Goal: Check status: Check status

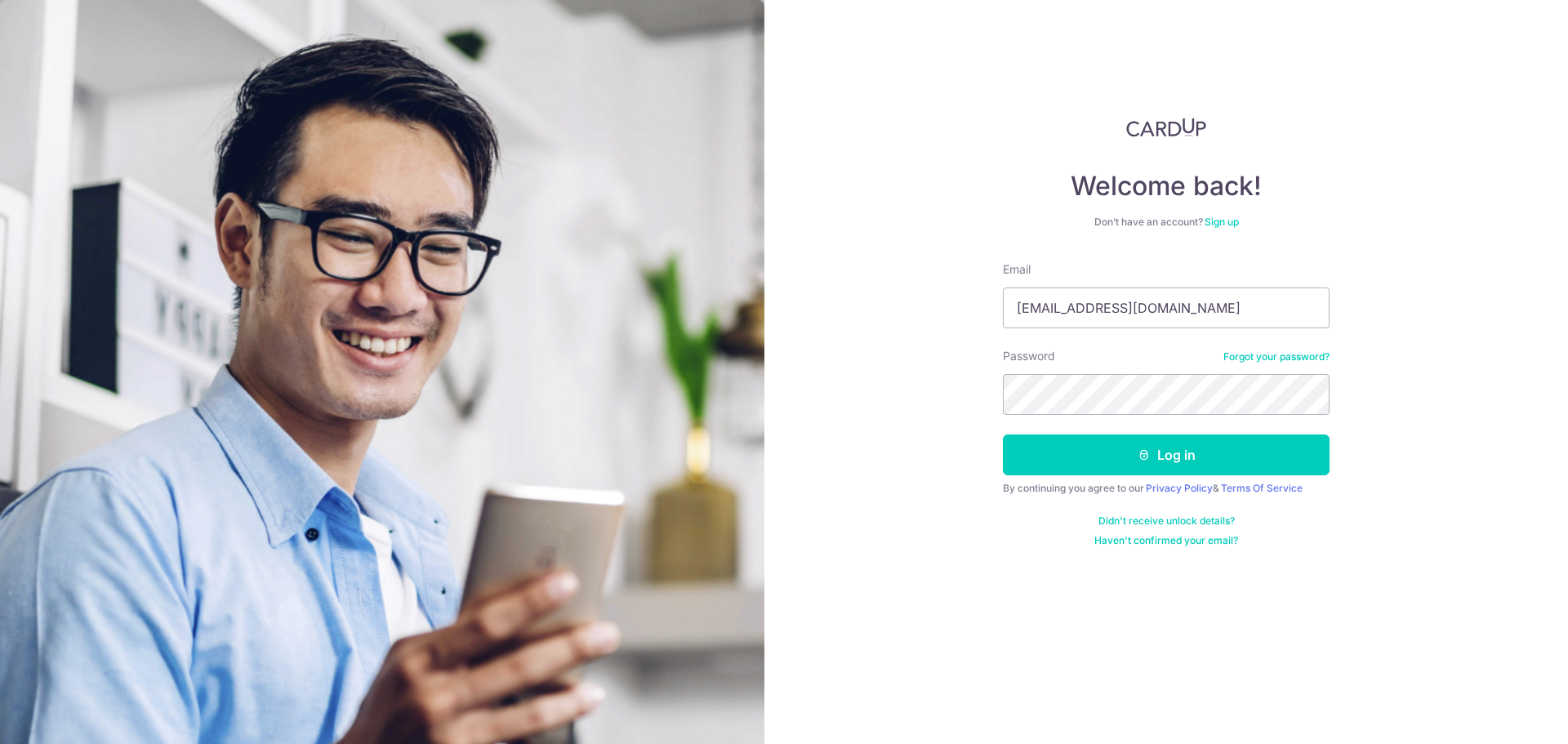
type input "[EMAIL_ADDRESS][DOMAIN_NAME]"
click at [1002, 434] on button "Log in" at bounding box center [1166, 455] width 327 height 41
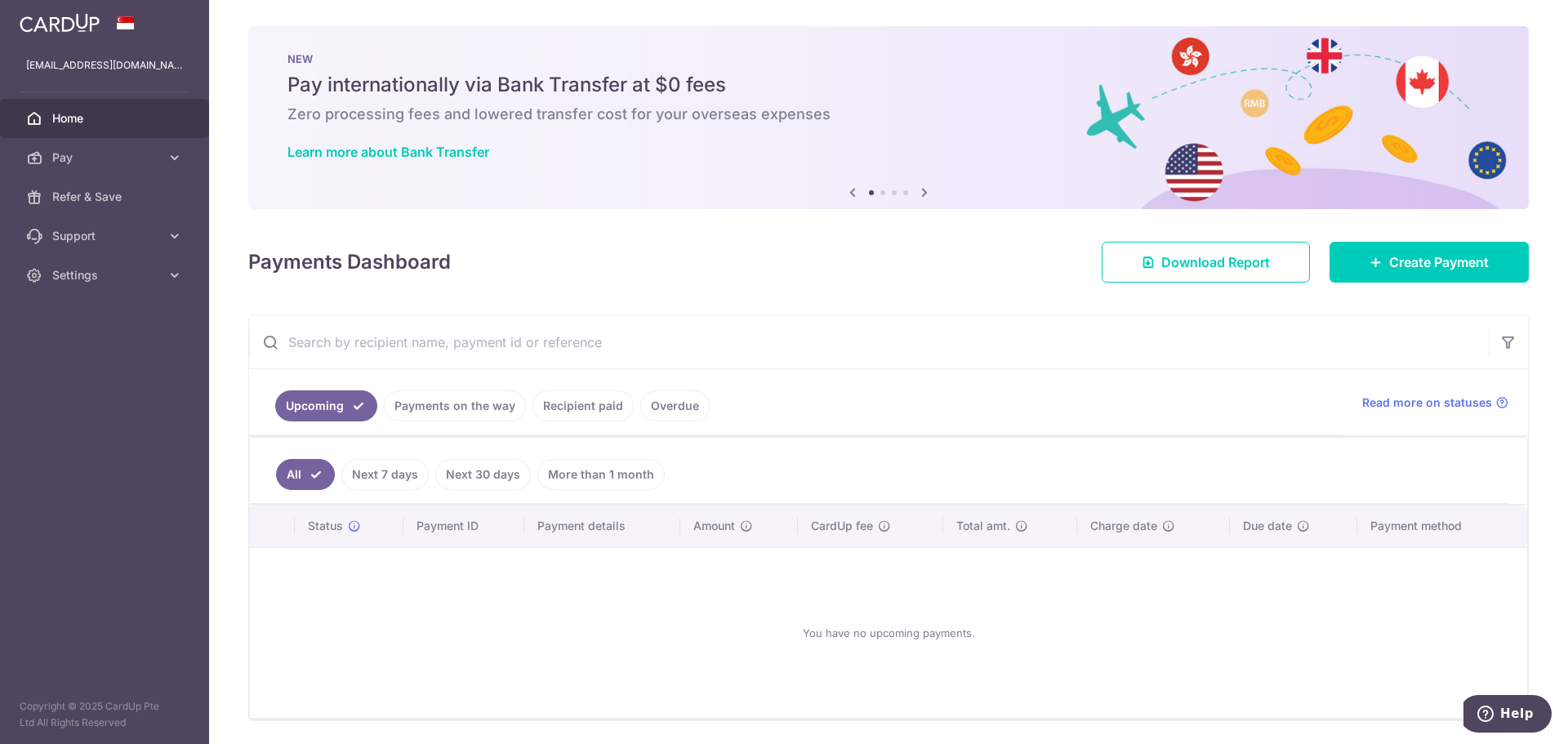
click at [533, 399] on link "Recipient paid" at bounding box center [583, 406] width 101 height 31
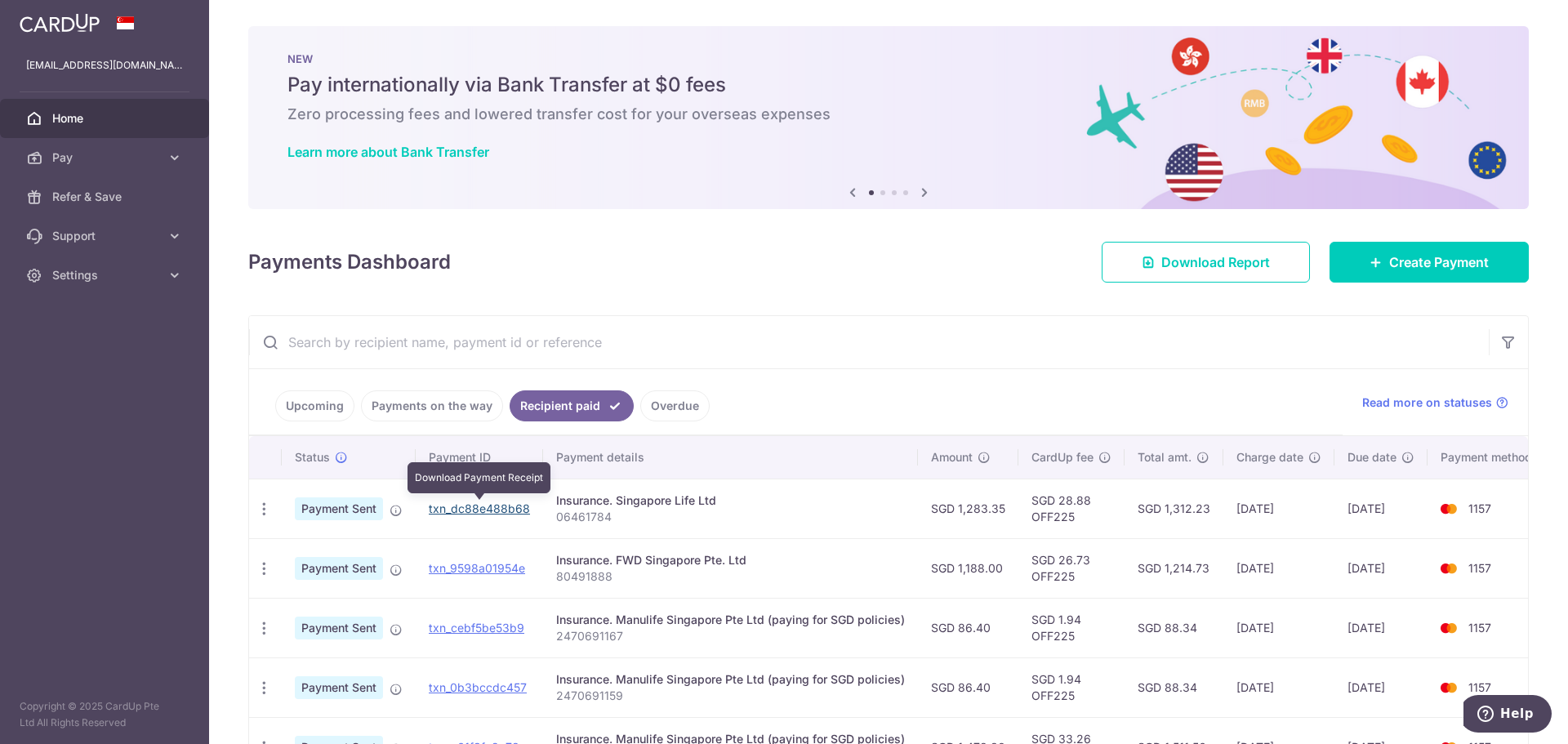
drag, startPoint x: 490, startPoint y: 507, endPoint x: 851, endPoint y: 51, distance: 581.6
click at [490, 507] on link "txn_dc88e488b68" at bounding box center [479, 509] width 101 height 14
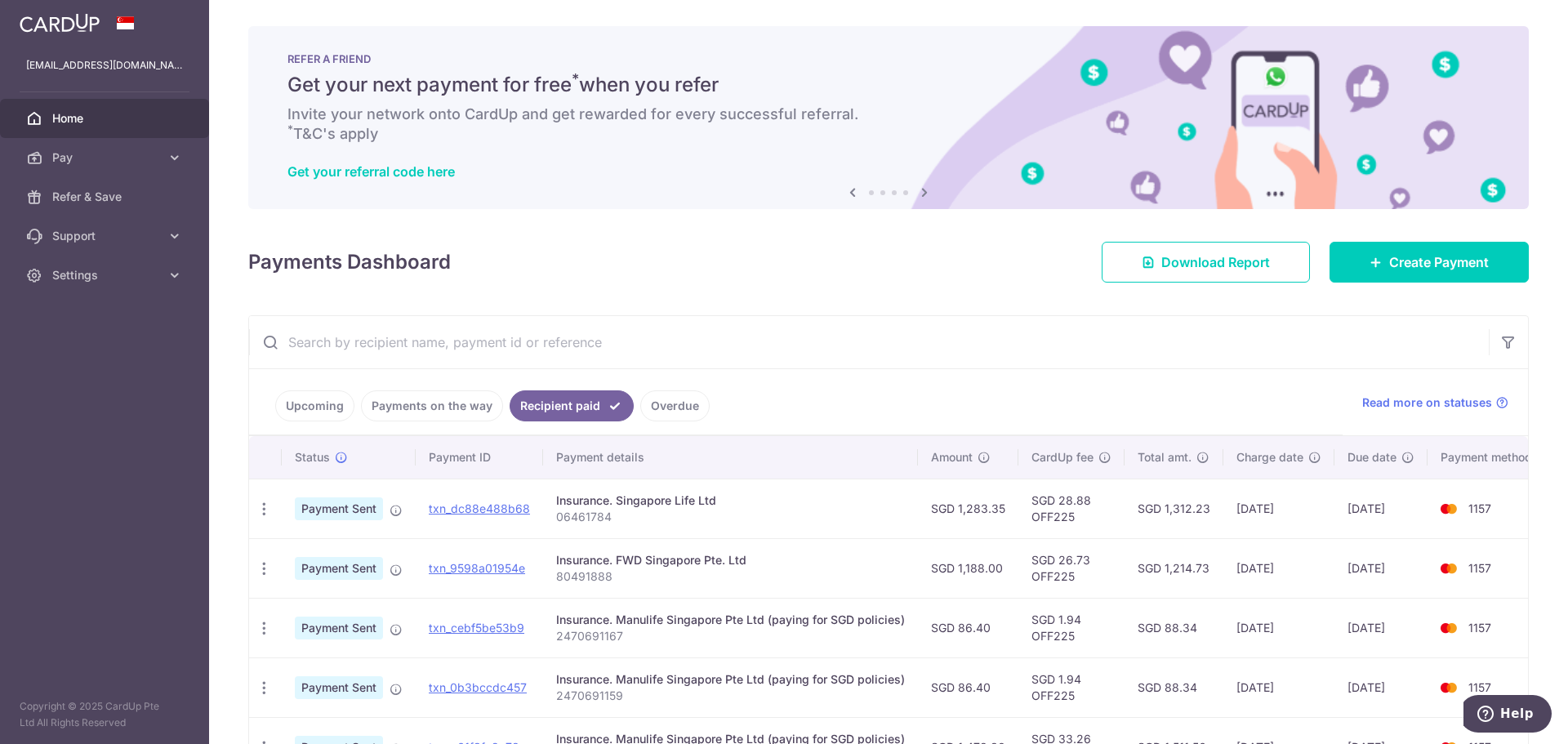
click at [755, 370] on ul "Upcoming Payments on the way Recipient paid Overdue" at bounding box center [795, 402] width 1093 height 66
